Goal: Task Accomplishment & Management: Complete application form

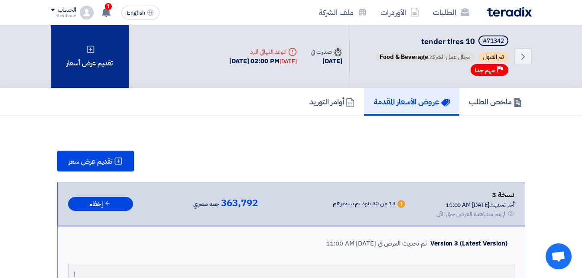
click at [97, 52] on div "تقديم عرض أسعار" at bounding box center [90, 56] width 78 height 63
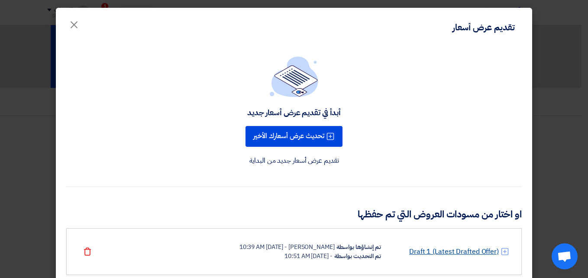
click at [435, 255] on link "Draft 1 (Latest Drafted Offer)" at bounding box center [454, 252] width 90 height 10
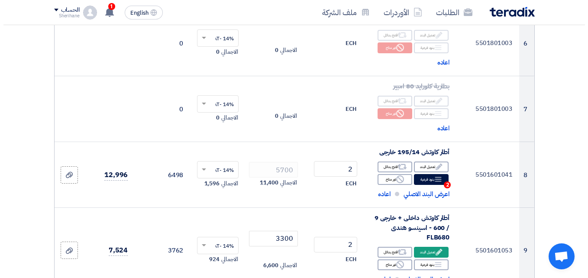
scroll to position [563, 0]
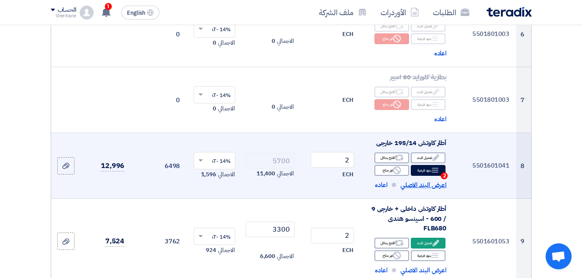
click at [422, 190] on span "اعرض البند الاصلي" at bounding box center [423, 185] width 46 height 10
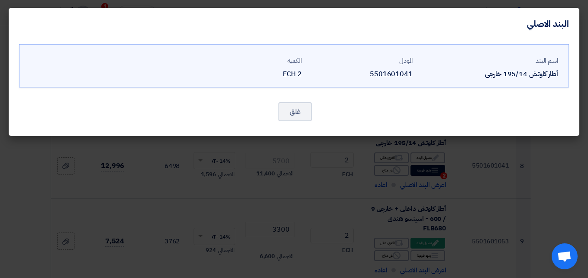
click at [425, 188] on modal-container "[DEMOGRAPHIC_DATA] اسم البند أطار كاوتش 195/14 خارجى المودل 5501601041" at bounding box center [294, 139] width 588 height 278
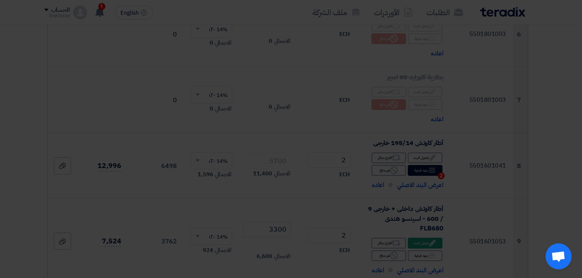
click at [431, 178] on modal-container "[DEMOGRAPHIC_DATA] اسم البند أطار كاوتش 195/14 خارجى المودل 5501601041" at bounding box center [291, 139] width 582 height 278
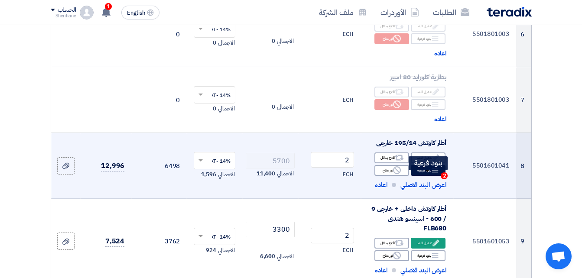
click at [427, 176] on div "Breakdown بنود فرعية 2" at bounding box center [428, 170] width 35 height 11
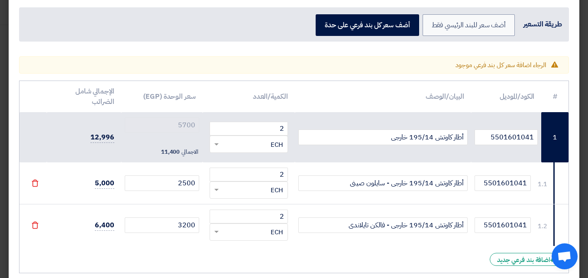
scroll to position [87, 0]
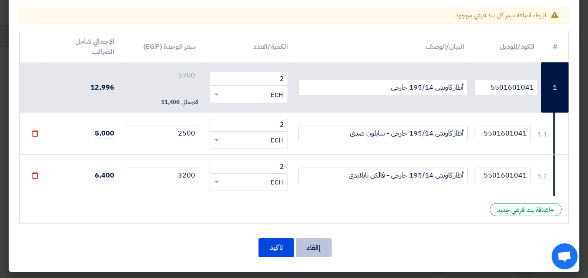
click at [313, 253] on button "إالغاء" at bounding box center [314, 247] width 36 height 19
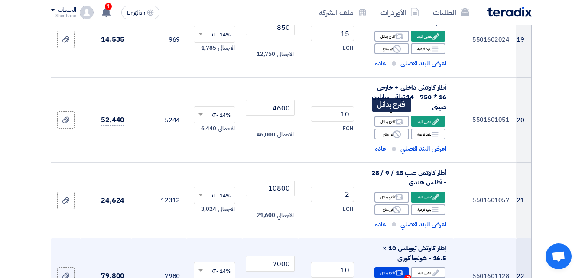
scroll to position [1646, 0]
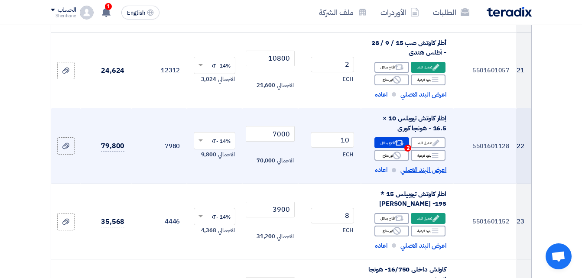
click at [426, 170] on span "اعرض البند الاصلي" at bounding box center [423, 170] width 46 height 10
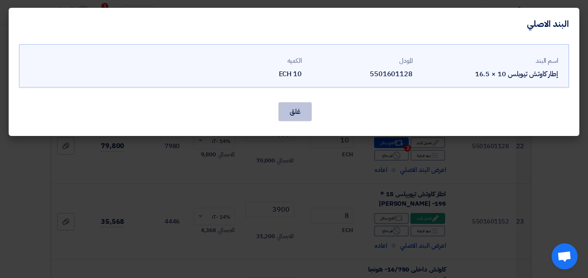
click at [289, 105] on button "غلق" at bounding box center [295, 111] width 33 height 19
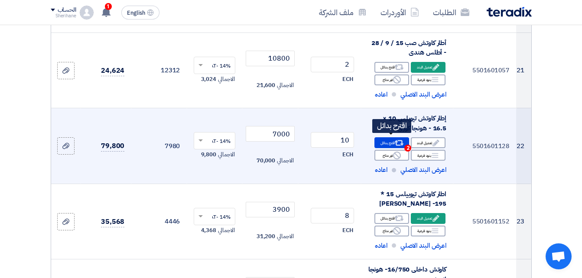
click at [399, 139] on icon "Alternative" at bounding box center [399, 143] width 9 height 9
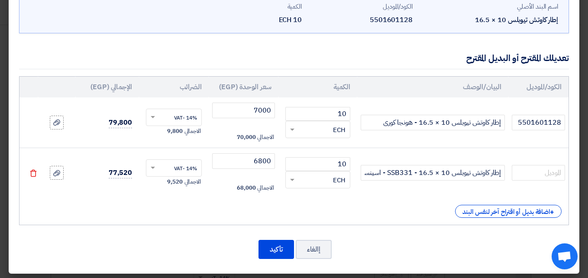
scroll to position [58, 0]
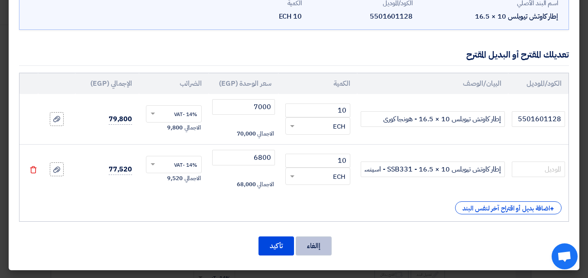
click at [328, 254] on button "إالغاء" at bounding box center [314, 246] width 36 height 19
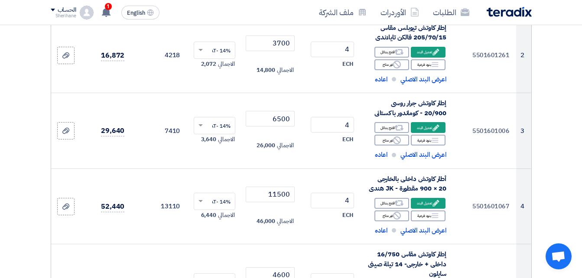
scroll to position [217, 0]
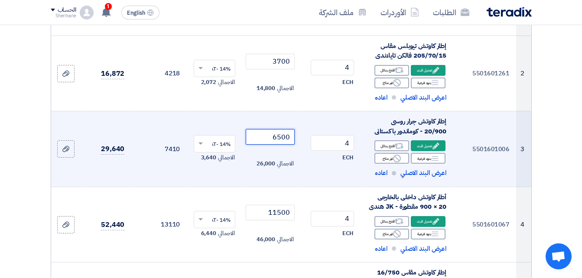
click at [274, 142] on input "6500" at bounding box center [270, 137] width 49 height 16
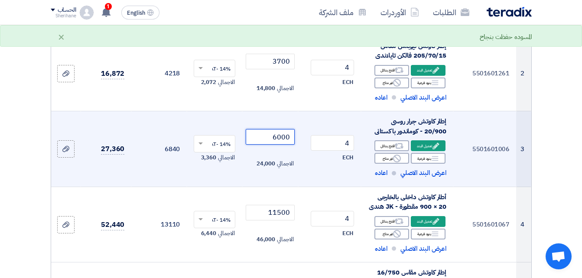
click at [280, 145] on input "6000" at bounding box center [270, 137] width 49 height 16
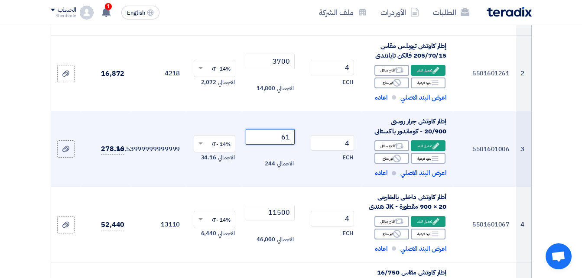
type input "6"
type input "6500"
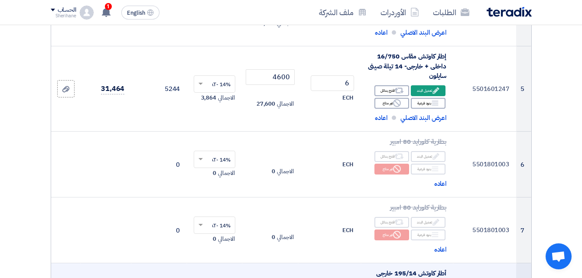
scroll to position [433, 0]
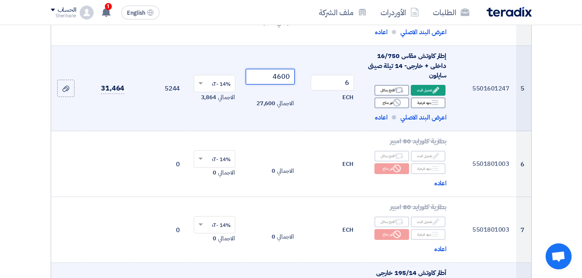
click at [275, 84] on input "4600" at bounding box center [270, 77] width 49 height 16
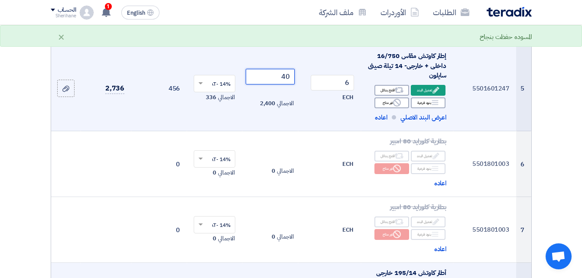
type input "4"
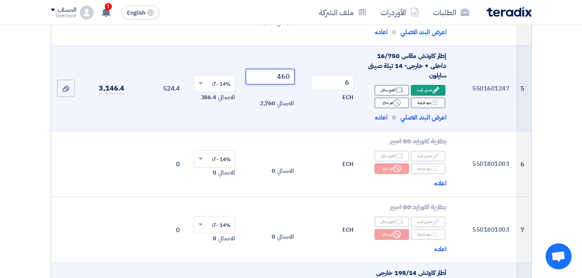
type input "4600"
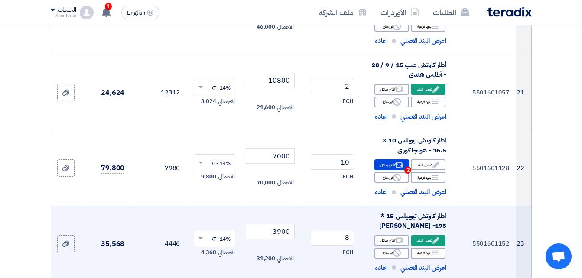
scroll to position [1603, 0]
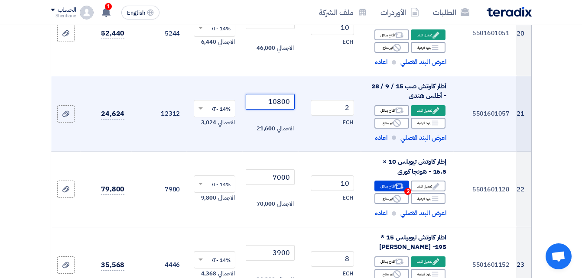
click at [277, 100] on input "10800" at bounding box center [270, 102] width 49 height 16
click at [278, 100] on input "10800" at bounding box center [270, 102] width 49 height 16
click at [277, 102] on input "10800" at bounding box center [270, 102] width 49 height 16
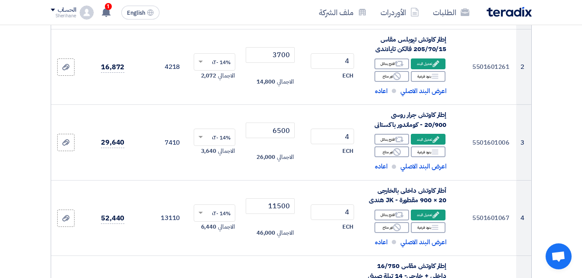
scroll to position [217, 0]
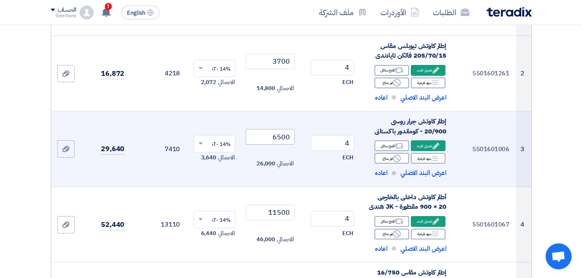
type input "9100"
click at [278, 143] on input "6500" at bounding box center [270, 137] width 49 height 16
type input "2"
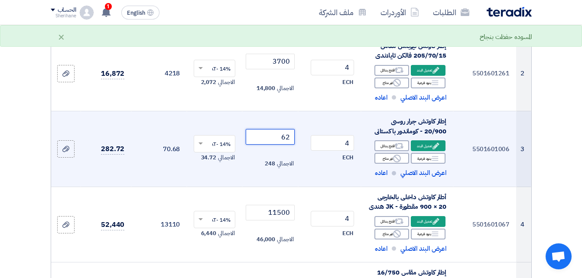
type input "6"
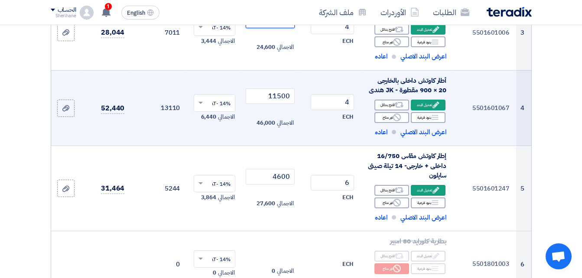
scroll to position [347, 0]
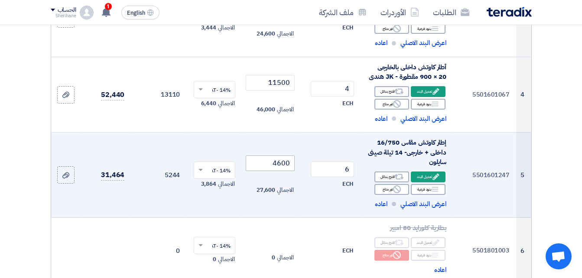
type input "6150"
click at [282, 170] on input "4600" at bounding box center [270, 164] width 49 height 16
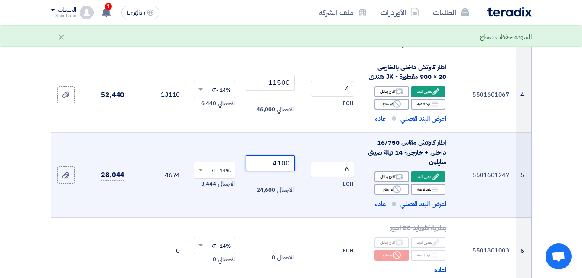
click at [282, 170] on input "4100" at bounding box center [270, 164] width 49 height 16
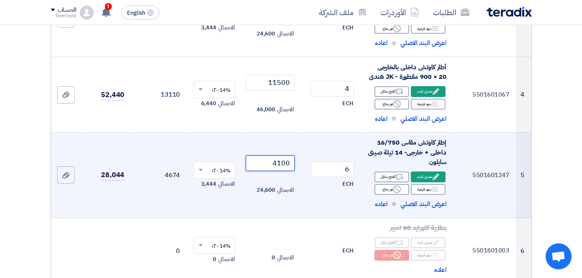
click at [283, 171] on input "4100" at bounding box center [270, 164] width 49 height 16
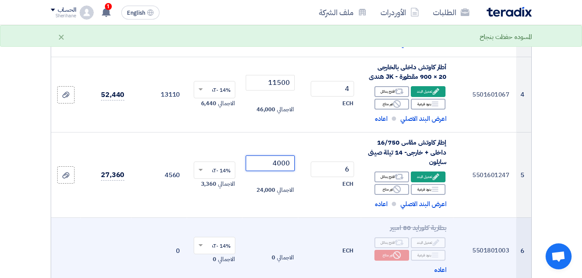
type input "4000"
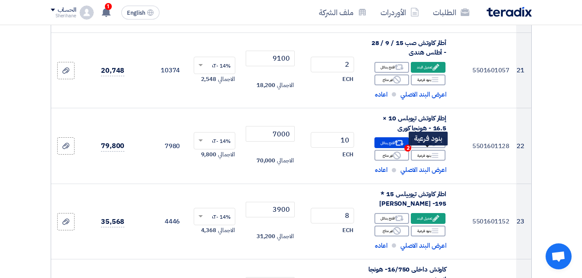
scroll to position [1690, 0]
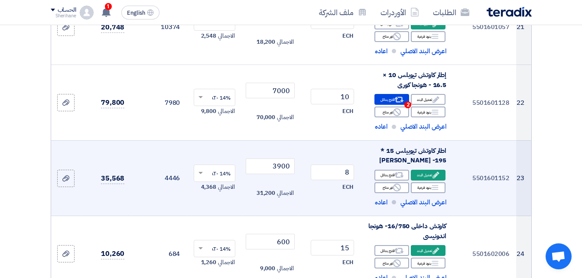
click at [175, 176] on td "4446" at bounding box center [158, 178] width 55 height 76
click at [277, 165] on input "3900" at bounding box center [270, 167] width 49 height 16
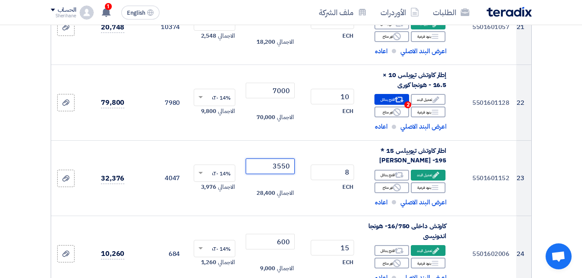
type input "3550"
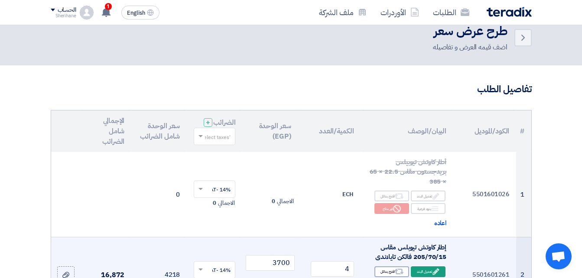
scroll to position [0, 0]
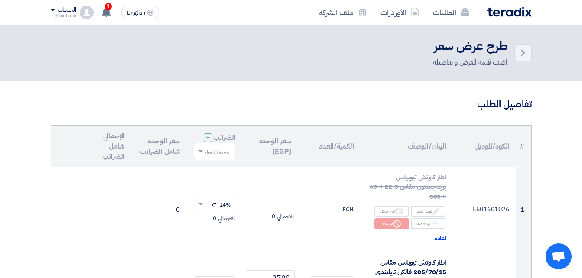
click at [55, 12] on div "الحساب" at bounding box center [64, 9] width 26 height 7
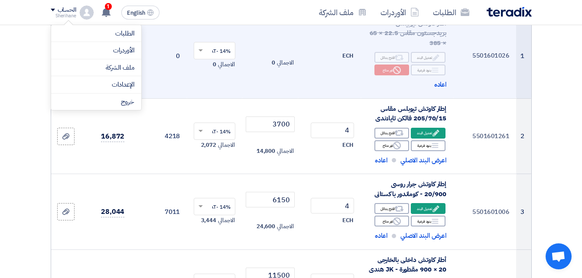
scroll to position [173, 0]
